Goal: Find specific page/section: Find specific page/section

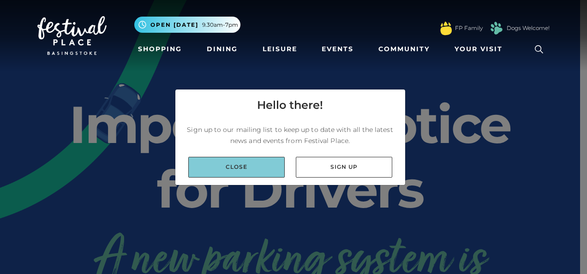
click at [267, 167] on link "Close" at bounding box center [236, 167] width 96 height 21
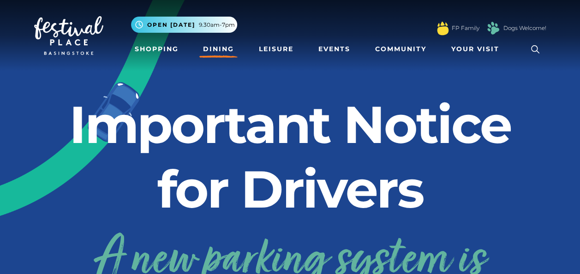
click at [216, 42] on link "Dining" at bounding box center [218, 49] width 38 height 17
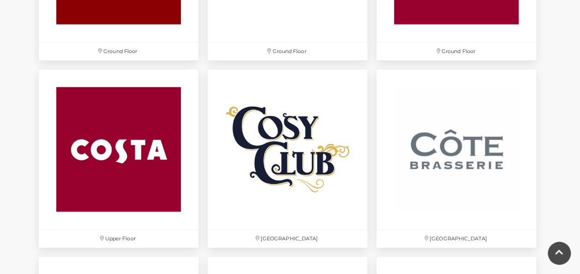
scroll to position [1292, 0]
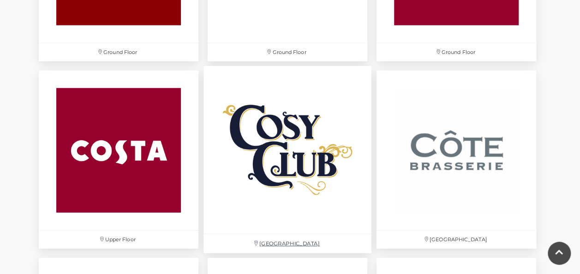
click at [299, 158] on img at bounding box center [288, 150] width 168 height 168
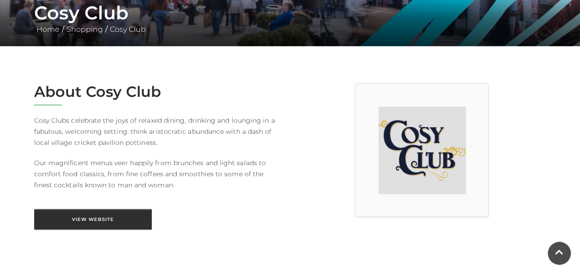
scroll to position [185, 0]
click at [102, 216] on link "View Website" at bounding box center [93, 219] width 118 height 21
